Goal: Information Seeking & Learning: Learn about a topic

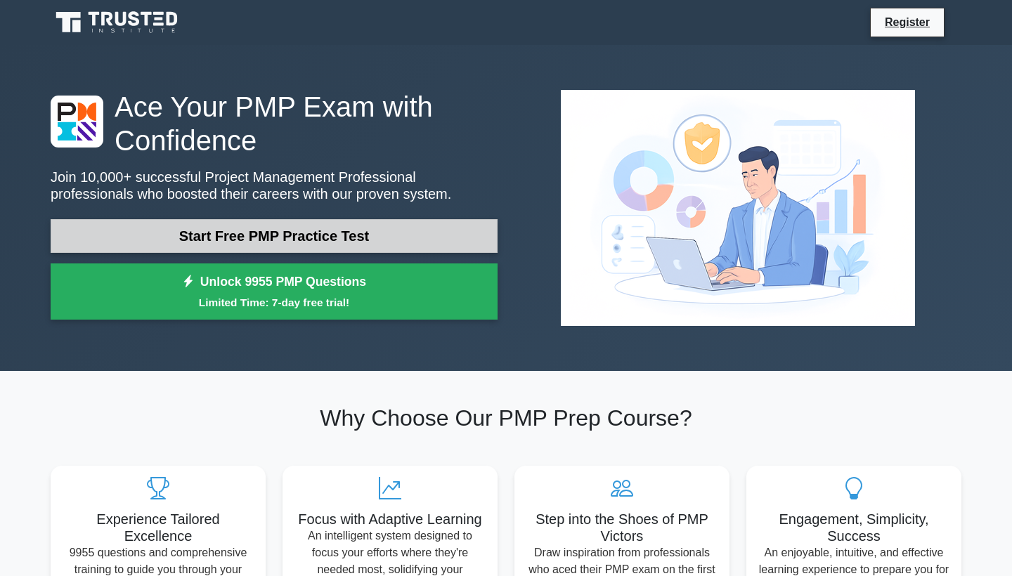
click at [273, 235] on link "Start Free PMP Practice Test" at bounding box center [274, 236] width 447 height 34
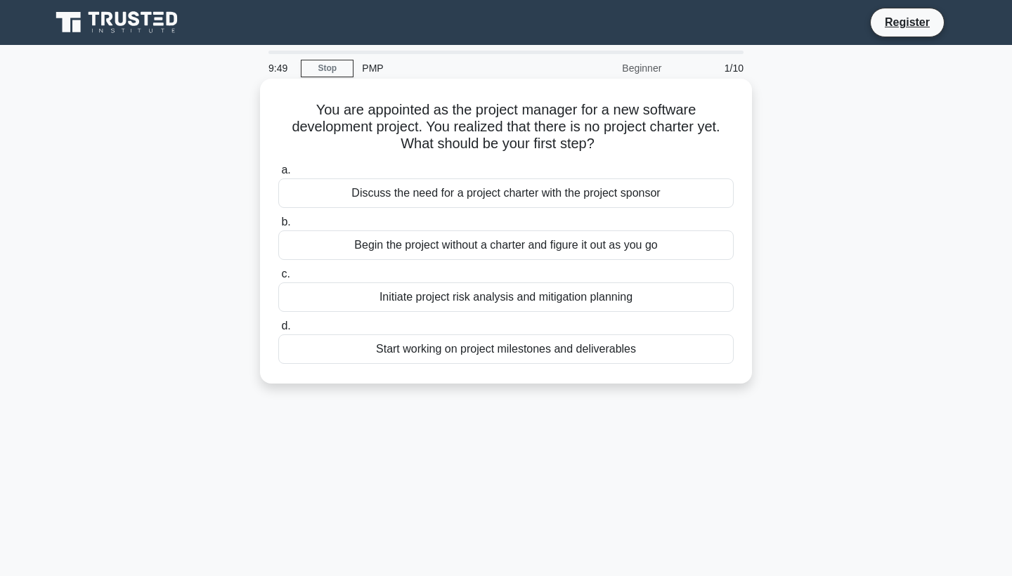
click at [439, 193] on div "Discuss the need for a project charter with the project sponsor" at bounding box center [505, 193] width 455 height 30
click at [278, 175] on input "a. Discuss the need for a project charter with the project sponsor" at bounding box center [278, 170] width 0 height 9
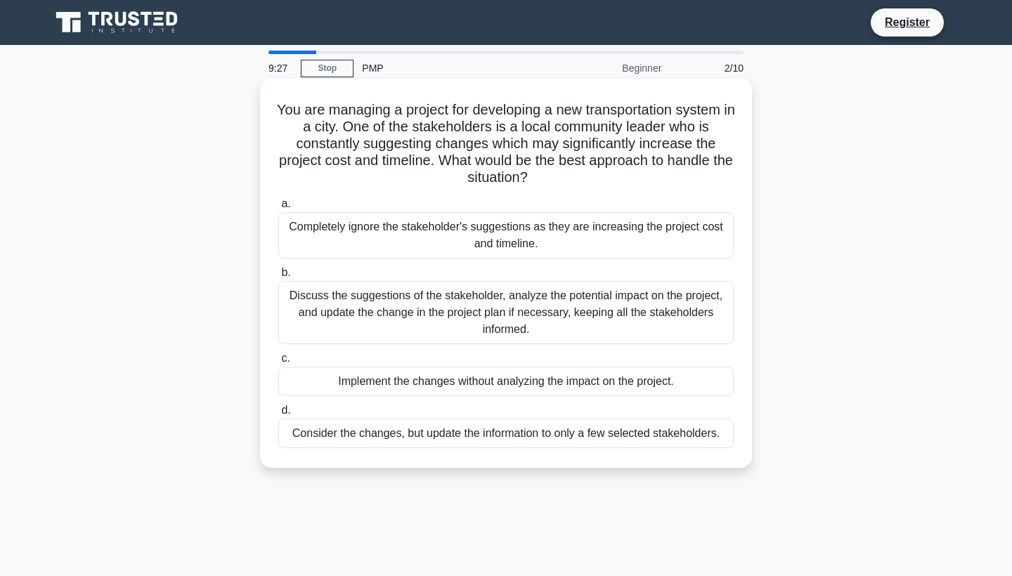
click at [445, 306] on div "Discuss the suggestions of the stakeholder, analyze the potential impact on the…" at bounding box center [505, 312] width 455 height 63
click at [278, 278] on input "b. Discuss the suggestions of the stakeholder, analyze the potential impact on …" at bounding box center [278, 272] width 0 height 9
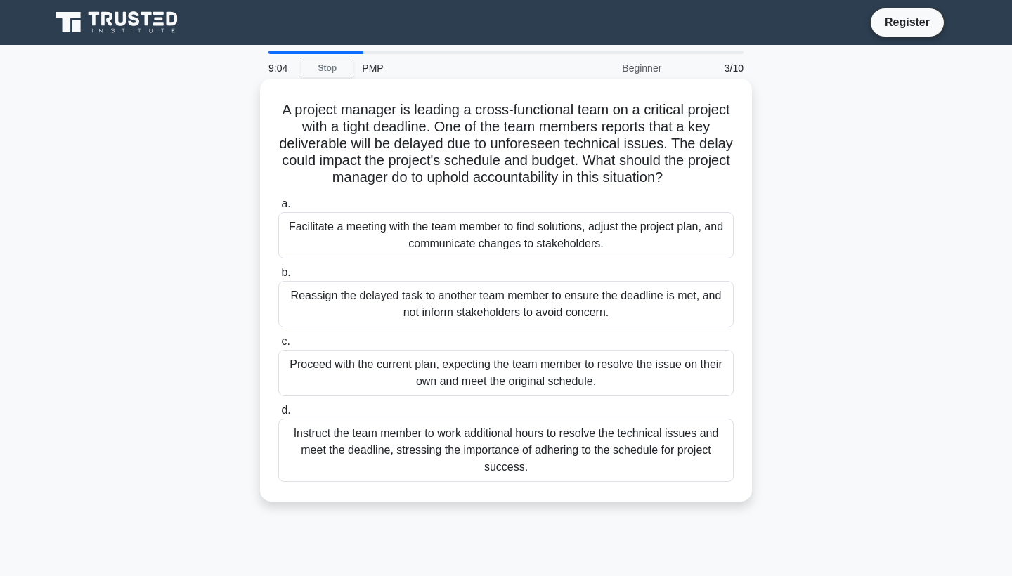
click at [352, 234] on div "Facilitate a meeting with the team member to find solutions, adjust the project…" at bounding box center [505, 235] width 455 height 46
click at [278, 209] on input "a. Facilitate a meeting with the team member to find solutions, adjust the proj…" at bounding box center [278, 204] width 0 height 9
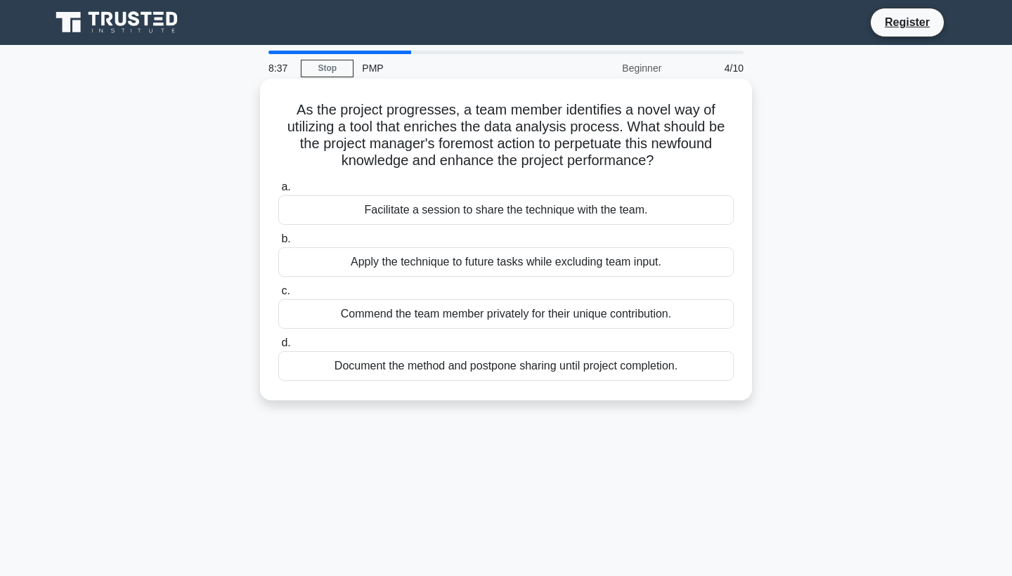
click at [441, 200] on div "Facilitate a session to share the technique with the team." at bounding box center [505, 210] width 455 height 30
click at [278, 192] on input "a. Facilitate a session to share the technique with the team." at bounding box center [278, 187] width 0 height 9
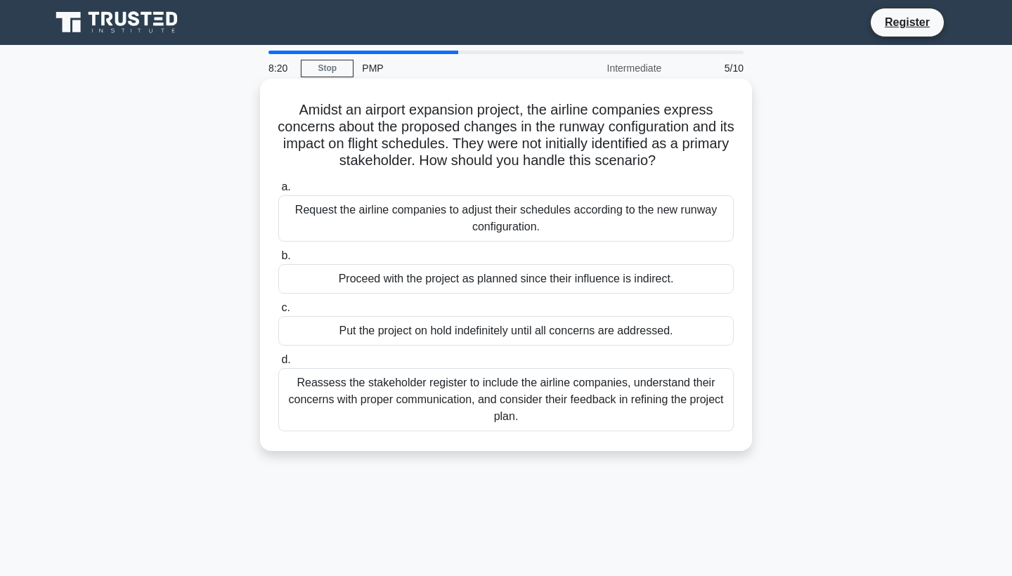
click at [476, 387] on div "Reassess the stakeholder register to include the airline companies, understand …" at bounding box center [505, 399] width 455 height 63
click at [278, 365] on input "d. Reassess the stakeholder register to include the airline companies, understa…" at bounding box center [278, 360] width 0 height 9
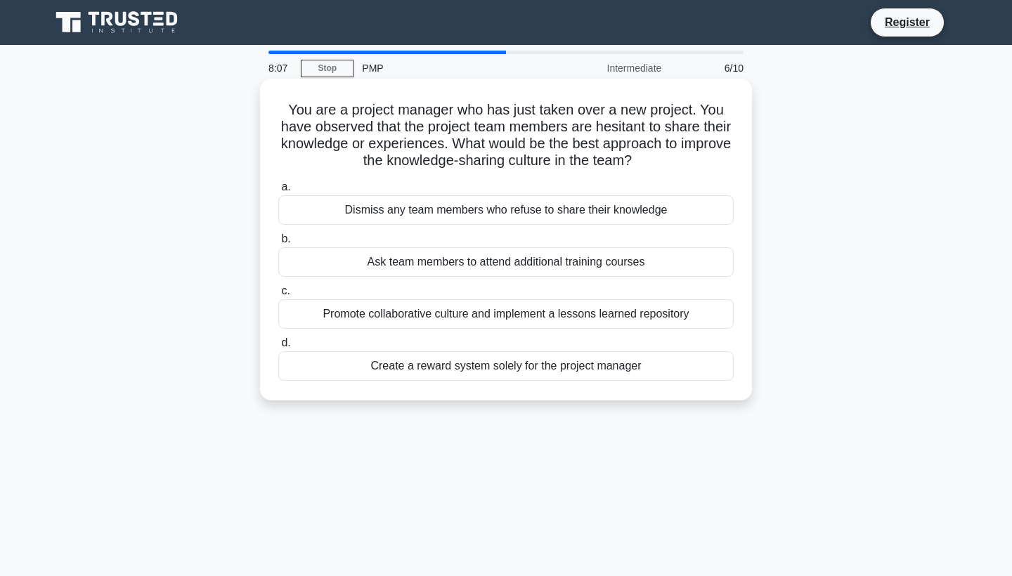
click at [552, 308] on div "Promote collaborative culture and implement a lessons learned repository" at bounding box center [505, 314] width 455 height 30
click at [278, 296] on input "c. Promote collaborative culture and implement a lessons learned repository" at bounding box center [278, 291] width 0 height 9
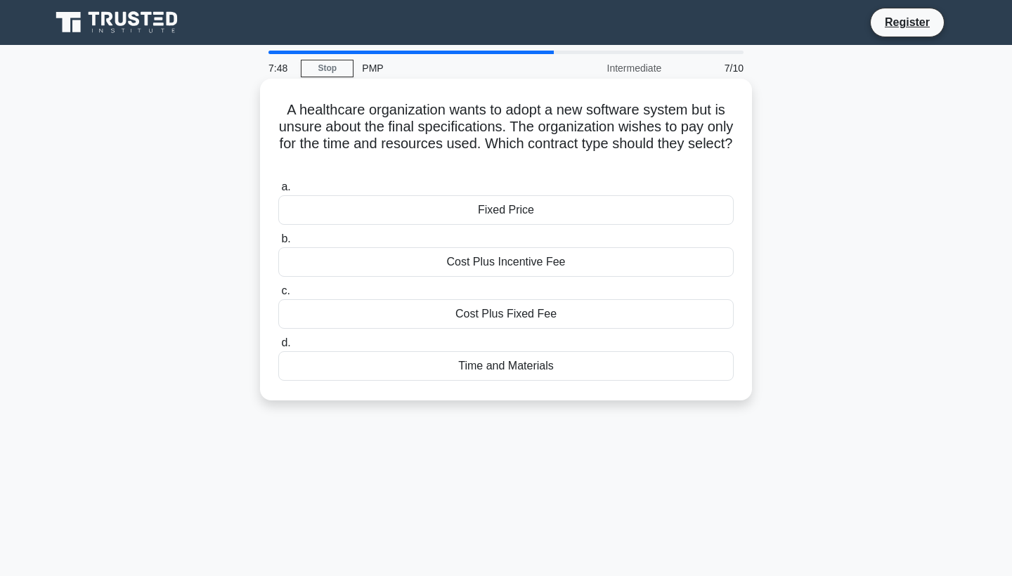
click at [541, 319] on div "Cost Plus Fixed Fee" at bounding box center [505, 314] width 455 height 30
click at [278, 296] on input "c. Cost Plus Fixed Fee" at bounding box center [278, 291] width 0 height 9
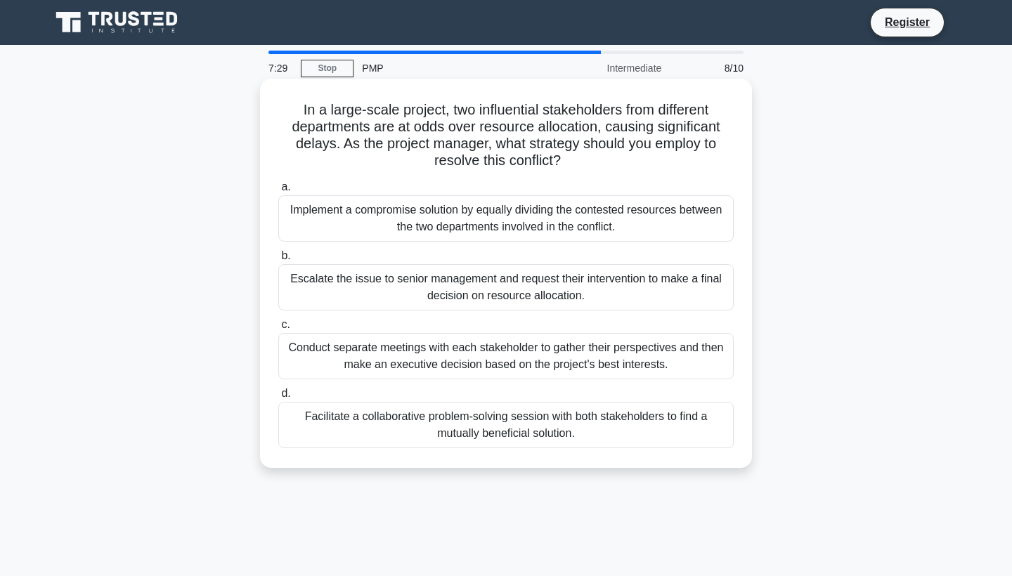
click at [525, 282] on div "Escalate the issue to senior management and request their intervention to make …" at bounding box center [505, 287] width 455 height 46
click at [278, 261] on input "b. Escalate the issue to senior management and request their intervention to ma…" at bounding box center [278, 256] width 0 height 9
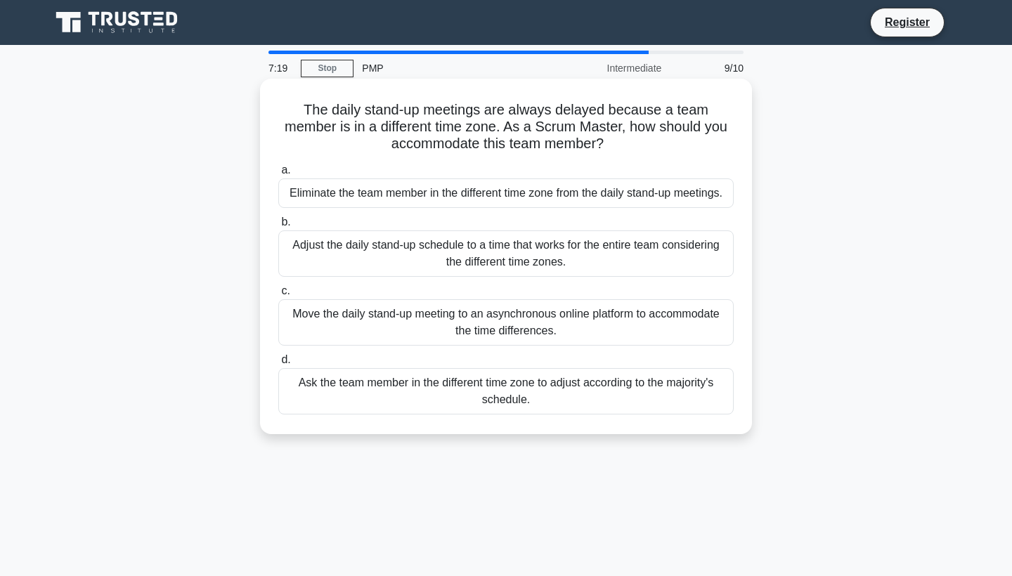
click at [502, 250] on div "Adjust the daily stand-up schedule to a time that works for the entire team con…" at bounding box center [505, 253] width 455 height 46
click at [278, 227] on input "b. Adjust the daily stand-up schedule to a time that works for the entire team …" at bounding box center [278, 222] width 0 height 9
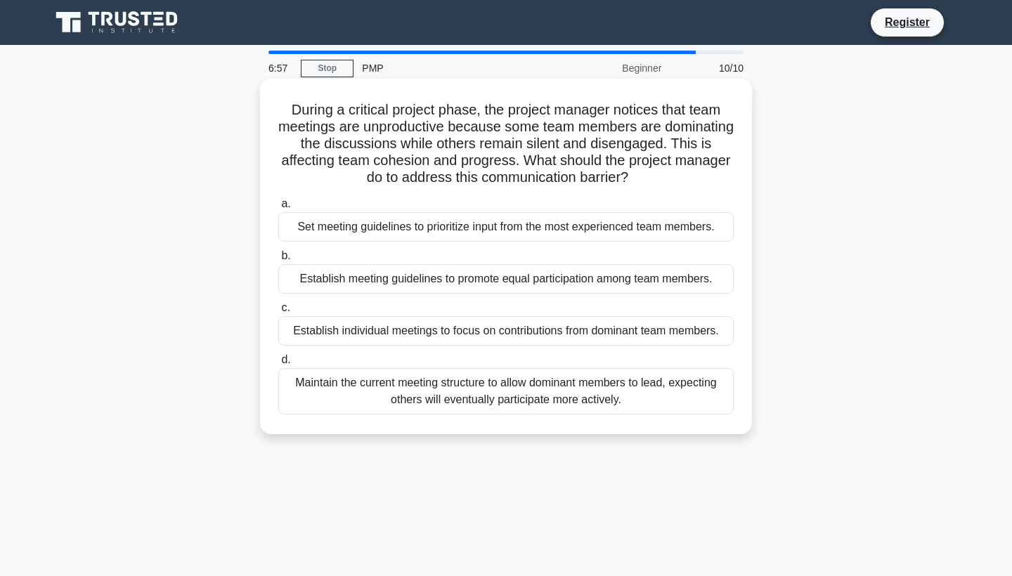
click at [501, 275] on div "Establish meeting guidelines to promote equal participation among team members." at bounding box center [505, 279] width 455 height 30
click at [278, 261] on input "b. Establish meeting guidelines to promote equal participation among team membe…" at bounding box center [278, 256] width 0 height 9
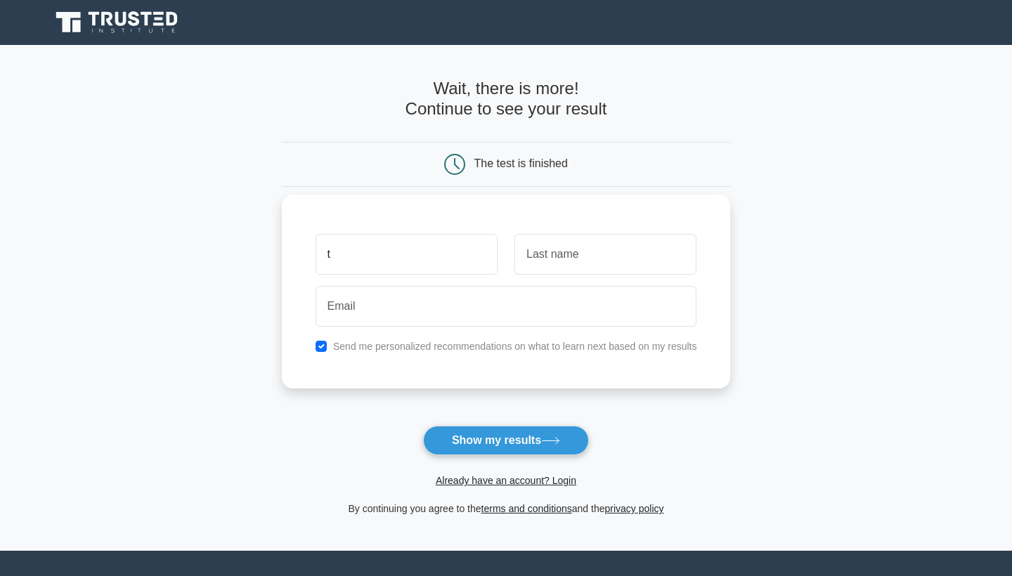
type input "t"
